Goal: Transaction & Acquisition: Purchase product/service

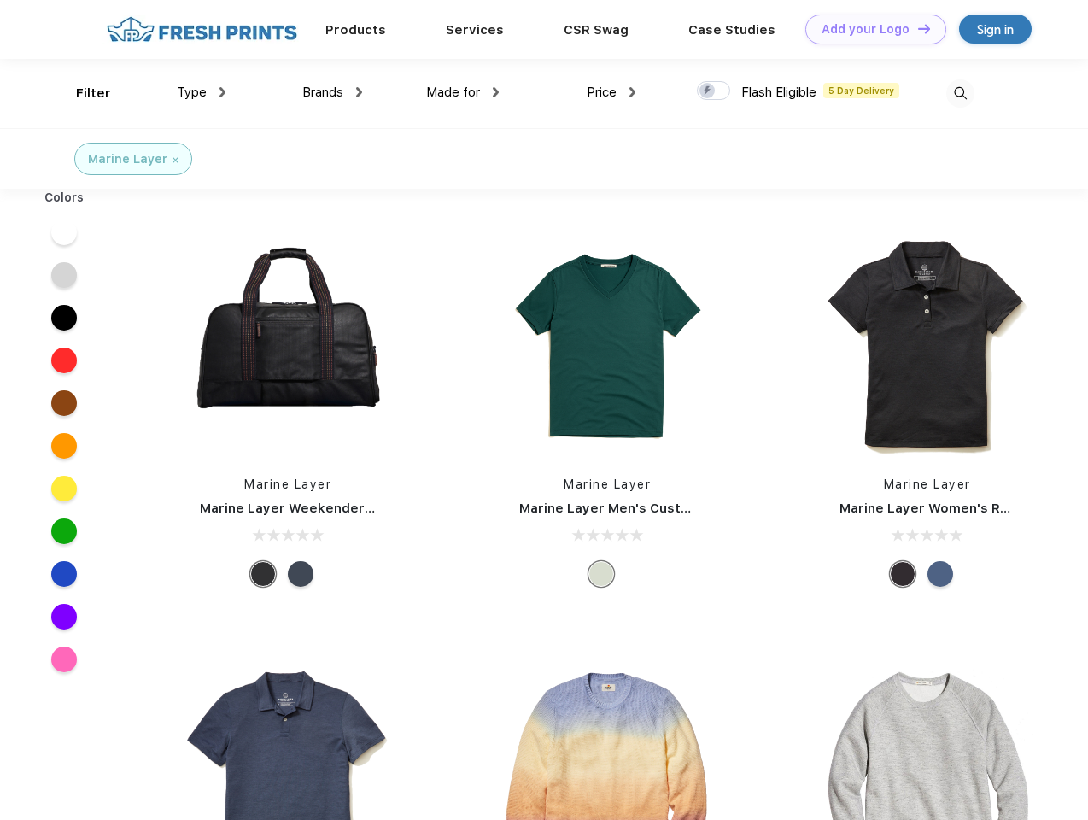
click at [869, 29] on link "Add your Logo Design Tool" at bounding box center [875, 30] width 141 height 30
click at [0, 0] on div "Design Tool" at bounding box center [0, 0] width 0 height 0
click at [916, 28] on link "Add your Logo Design Tool" at bounding box center [875, 30] width 141 height 30
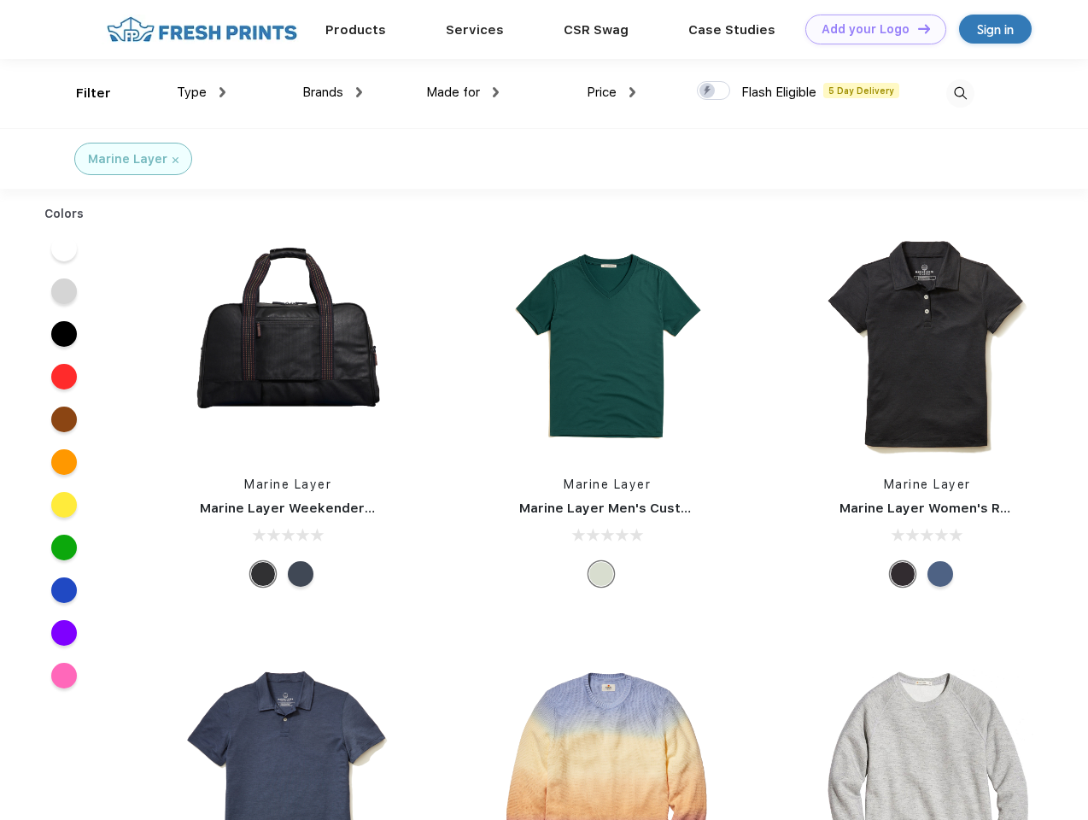
click at [82, 93] on div "Filter" at bounding box center [93, 94] width 35 height 20
click at [202, 92] on span "Type" at bounding box center [192, 92] width 30 height 15
click at [332, 92] on span "Brands" at bounding box center [322, 92] width 41 height 15
click at [463, 92] on span "Made for" at bounding box center [453, 92] width 54 height 15
click at [611, 92] on span "Price" at bounding box center [602, 92] width 30 height 15
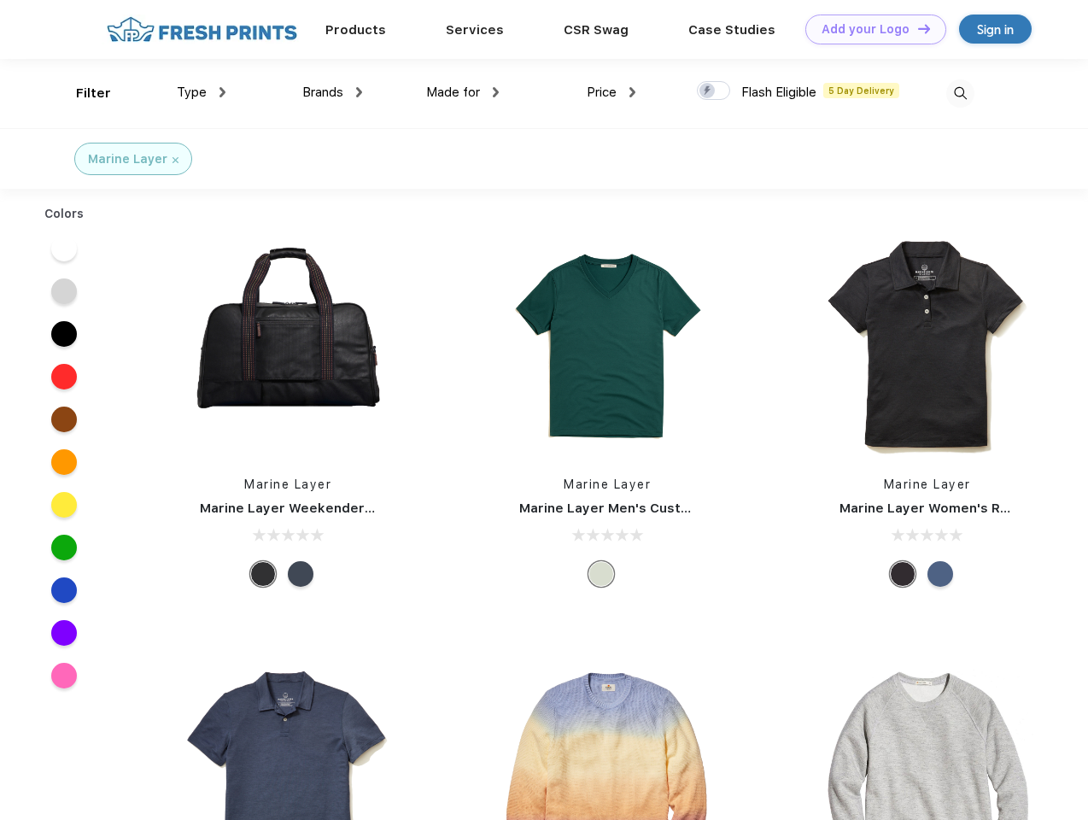
click at [714, 91] on div at bounding box center [713, 90] width 33 height 19
click at [708, 91] on input "checkbox" at bounding box center [702, 85] width 11 height 11
click at [960, 93] on img at bounding box center [960, 93] width 28 height 28
